Goal: Navigation & Orientation: Find specific page/section

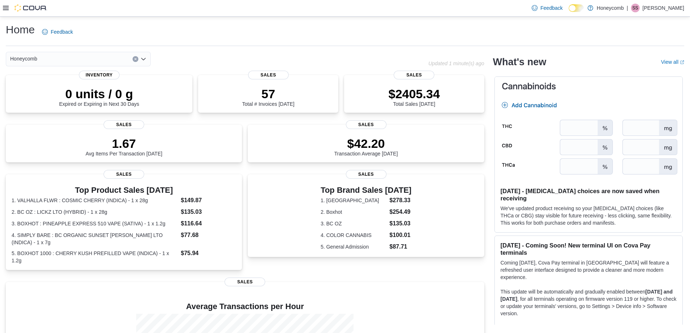
click at [2, 11] on div "Feedback Dark Mode Honeycomb | SS [PERSON_NAME]" at bounding box center [345, 8] width 690 height 17
click at [3, 9] on div "Feedback Dark Mode Honeycomb | SS [PERSON_NAME]" at bounding box center [345, 8] width 690 height 17
click at [10, 10] on div at bounding box center [25, 7] width 44 height 7
click at [5, 9] on icon at bounding box center [6, 8] width 6 height 6
